Goal: Navigation & Orientation: Find specific page/section

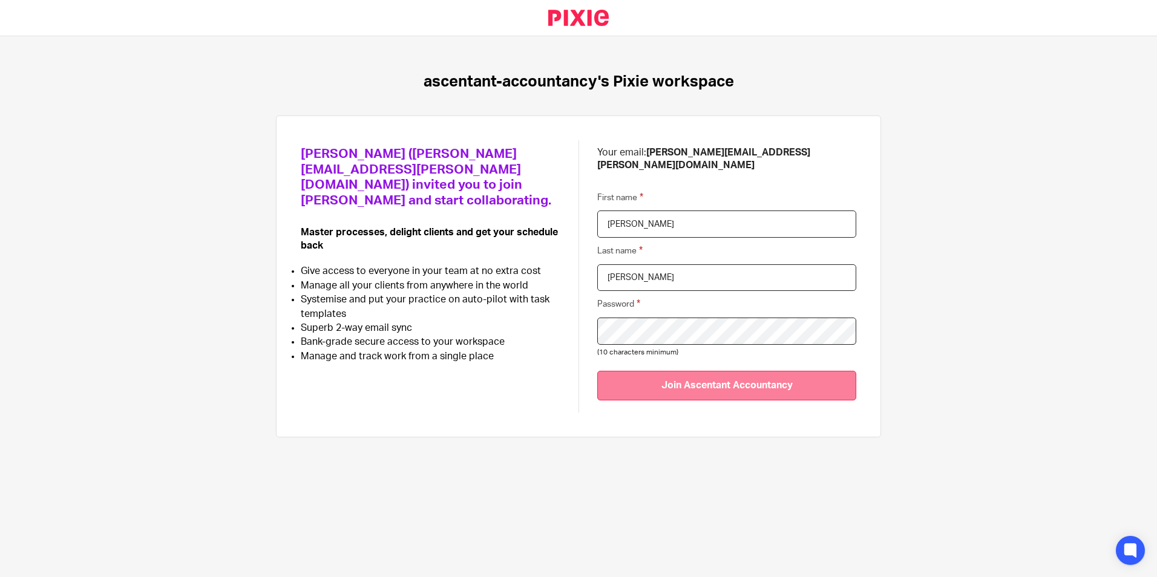
click at [723, 376] on input "Join Ascentant Accountancy" at bounding box center [726, 386] width 259 height 30
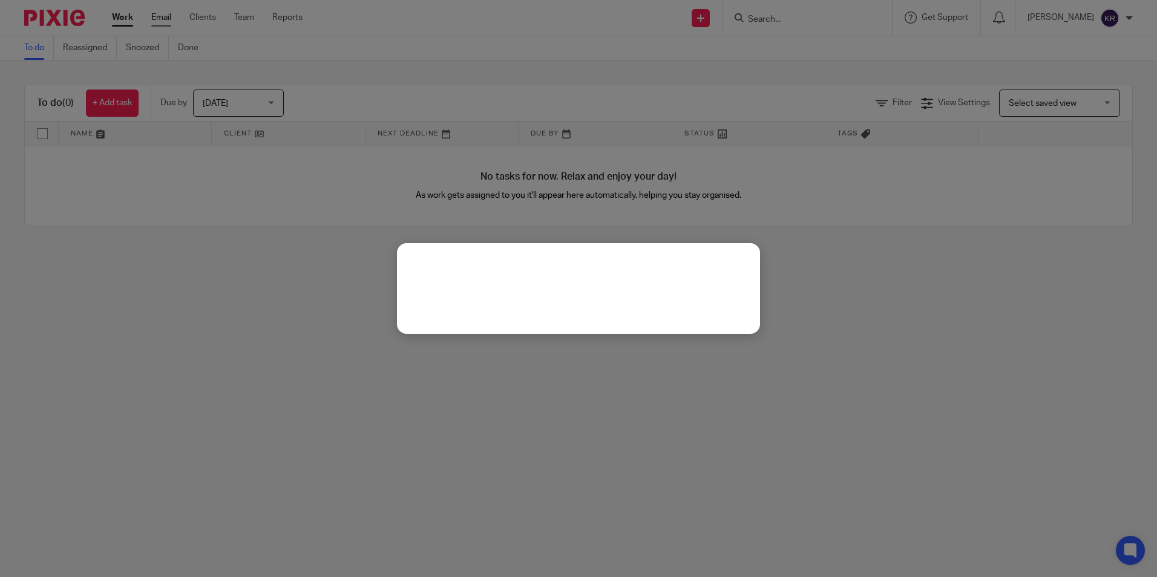
drag, startPoint x: 152, startPoint y: 19, endPoint x: 159, endPoint y: 19, distance: 6.7
click at [159, 19] on div at bounding box center [578, 288] width 1157 height 577
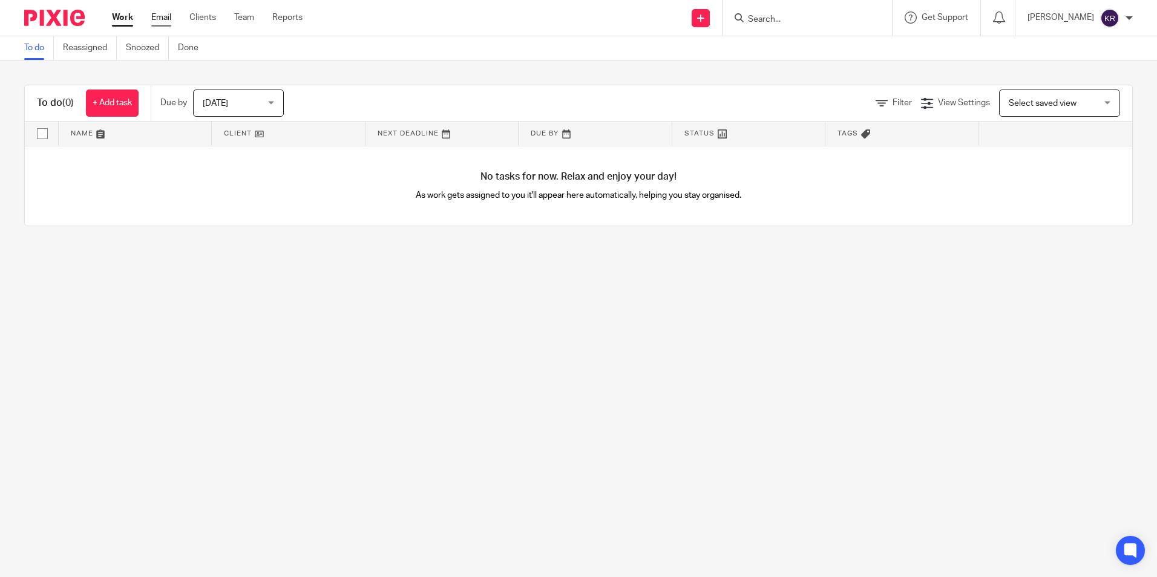
click at [161, 19] on link "Email" at bounding box center [161, 17] width 20 height 12
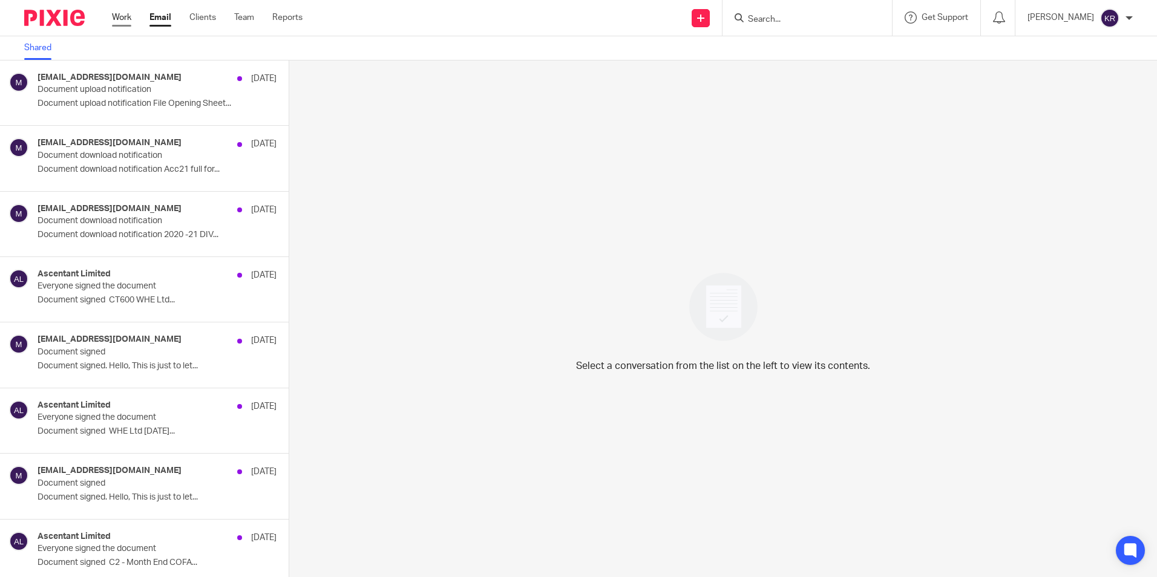
click at [124, 15] on link "Work" at bounding box center [121, 17] width 19 height 12
